Goal: Task Accomplishment & Management: Complete application form

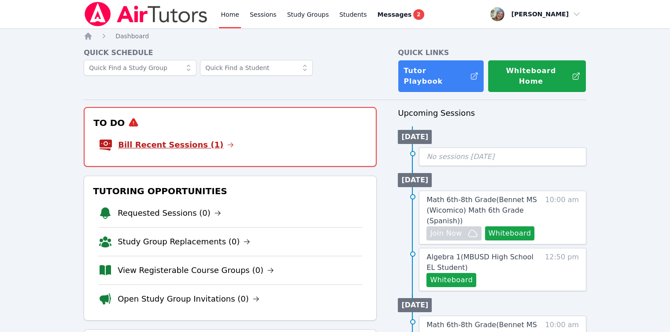
click at [189, 139] on link "Bill Recent Sessions (1)" at bounding box center [176, 145] width 116 height 12
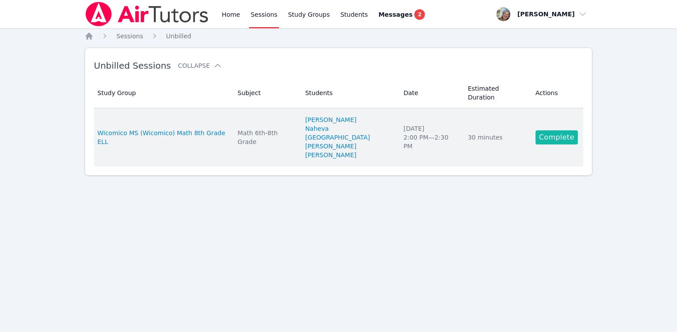
click at [541, 130] on link "Complete" at bounding box center [556, 137] width 42 height 14
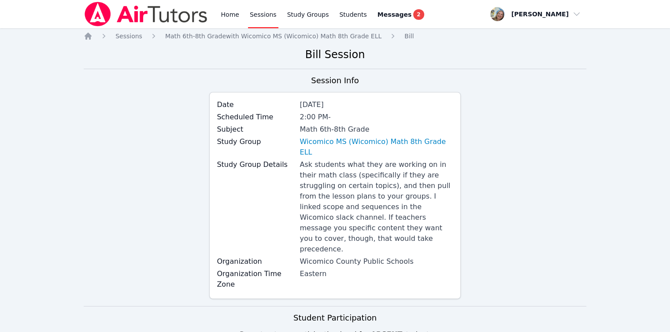
scroll to position [290, 0]
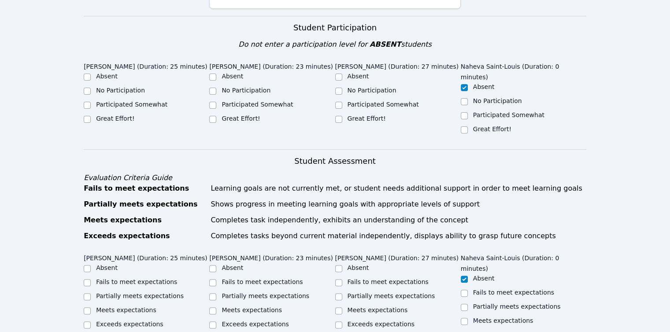
click at [361, 101] on label "Participated Somewhat" at bounding box center [383, 104] width 71 height 7
click at [342, 102] on input "Participated Somewhat" at bounding box center [338, 105] width 7 height 7
checkbox input "true"
click at [285, 101] on label "Participated Somewhat" at bounding box center [257, 104] width 71 height 7
click at [216, 102] on input "Participated Somewhat" at bounding box center [212, 105] width 7 height 7
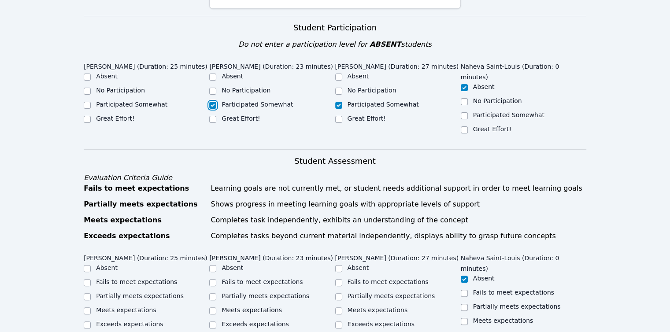
checkbox input "true"
click at [122, 115] on label "Great Effort!" at bounding box center [115, 118] width 38 height 7
click at [91, 116] on input "Great Effort!" at bounding box center [87, 119] width 7 height 7
checkbox input "true"
click at [126, 293] on label "Partially meets expectations" at bounding box center [140, 296] width 88 height 7
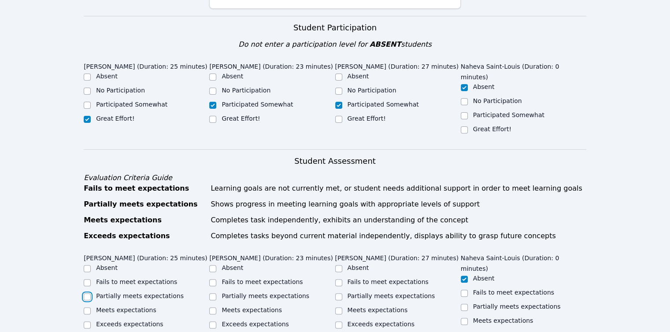
click at [91, 293] on input "Partially meets expectations" at bounding box center [87, 296] width 7 height 7
checkbox input "true"
click at [234, 278] on label "Fails to meet expectations" at bounding box center [262, 281] width 81 height 7
click at [216, 279] on input "Fails to meet expectations" at bounding box center [212, 282] width 7 height 7
checkbox input "true"
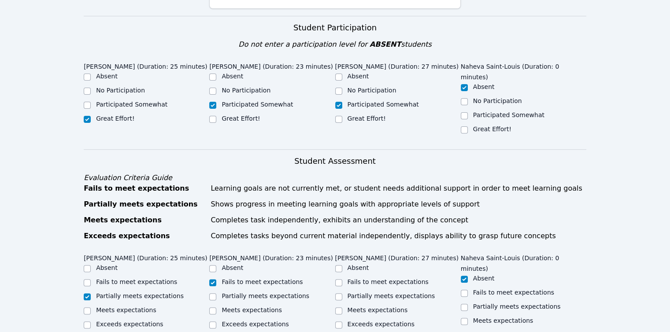
click at [343, 278] on div "Fails to meet expectations" at bounding box center [398, 283] width 126 height 11
click at [344, 292] on div "Partially meets expectations" at bounding box center [398, 297] width 126 height 11
click at [337, 292] on div at bounding box center [338, 297] width 7 height 11
click at [338, 293] on input "Partially meets expectations" at bounding box center [338, 296] width 7 height 7
checkbox input "true"
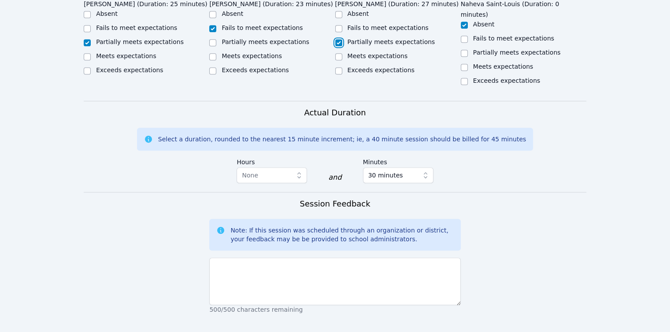
scroll to position [581, 0]
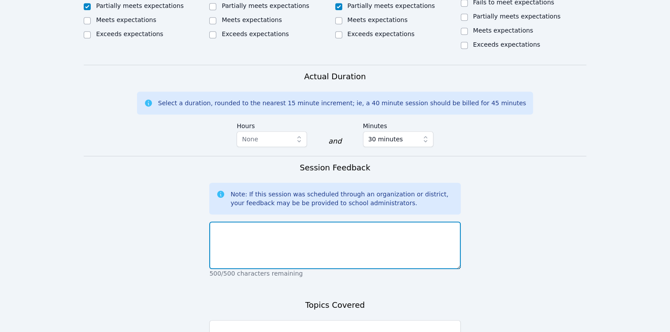
click at [298, 222] on textarea at bounding box center [334, 246] width 251 height 48
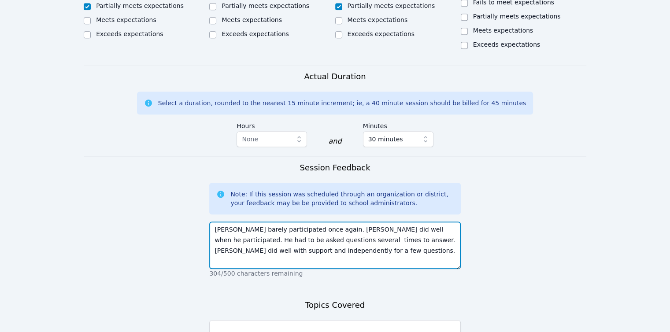
click at [334, 222] on textarea "Ben barely participated once again. Youmee did well when he participated. He ha…" at bounding box center [334, 246] width 251 height 48
type textarea "Ben barely participated once again. Youmee did well when he participated. He ha…"
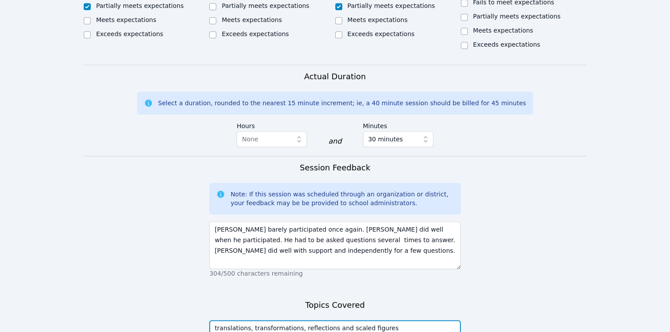
type textarea "translations, transformations, reflections and scaled figures"
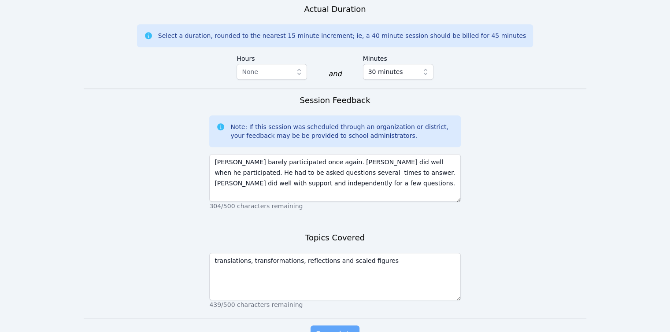
click at [334, 328] on span "Complete" at bounding box center [335, 334] width 40 height 12
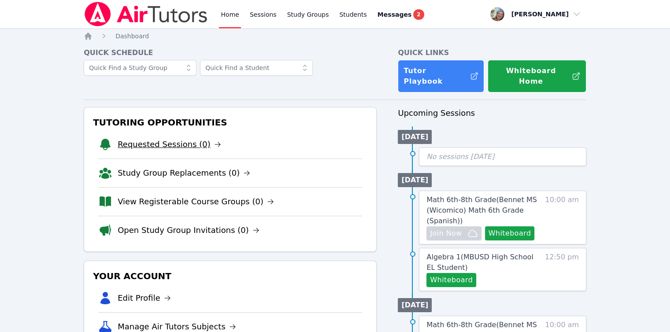
click at [134, 142] on link "Requested Sessions (0)" at bounding box center [170, 144] width 104 height 12
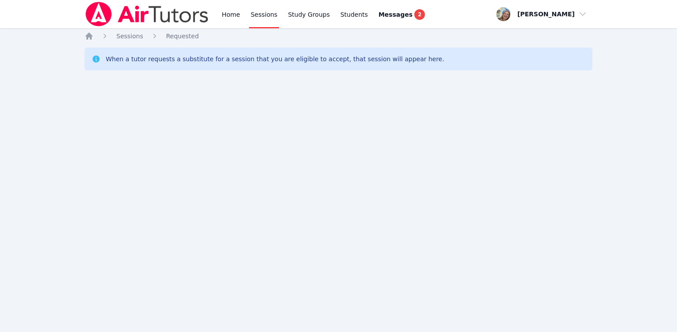
click at [218, 16] on div "Home Sessions Study Groups Students Messages 2" at bounding box center [256, 14] width 342 height 28
click at [249, 15] on link "Sessions" at bounding box center [264, 14] width 30 height 28
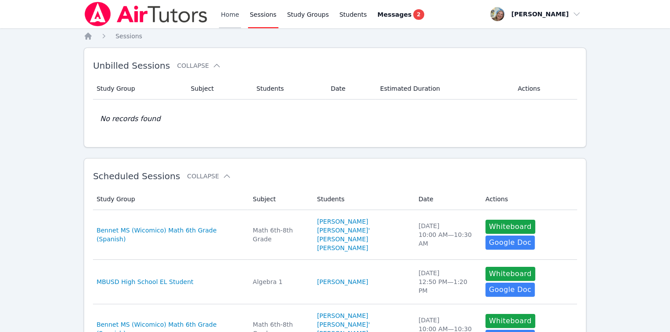
click at [237, 16] on link "Home" at bounding box center [230, 14] width 22 height 28
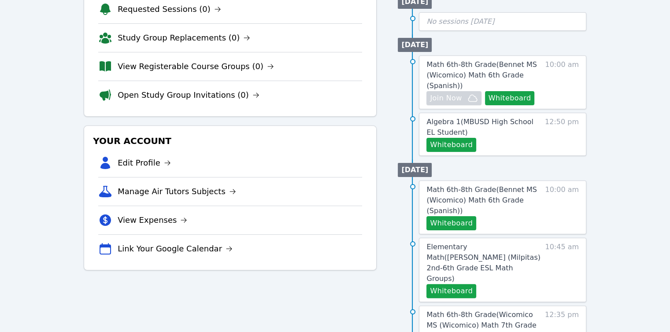
scroll to position [44, 0]
